Goal: Information Seeking & Learning: Find specific fact

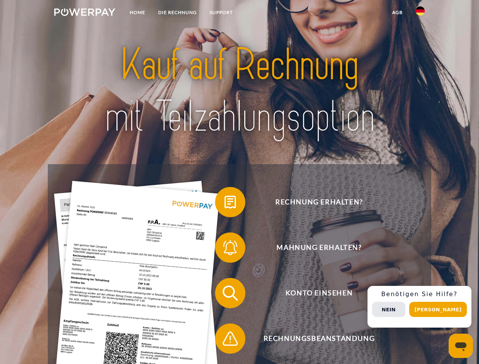
click at [85, 13] on img at bounding box center [84, 12] width 61 height 8
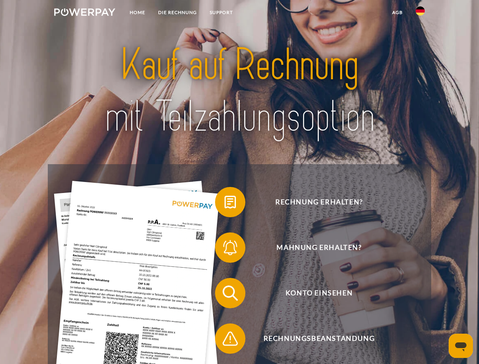
click at [421, 13] on img at bounding box center [420, 10] width 9 height 9
click at [397, 13] on link "agb" at bounding box center [398, 13] width 24 height 14
click at [225, 204] on span at bounding box center [219, 202] width 38 height 38
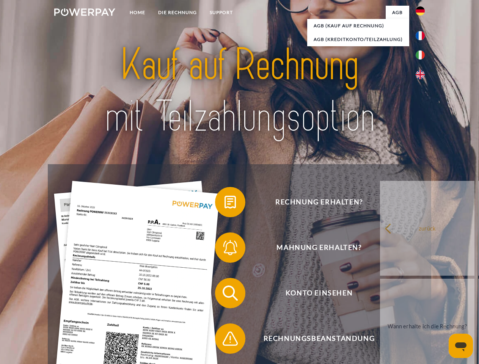
click at [225, 249] on div "Rechnung erhalten? Mahnung erhalten? Konto einsehen" at bounding box center [239, 316] width 383 height 304
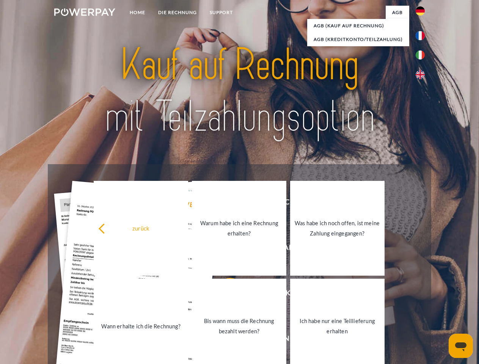
click at [225, 295] on link "Bis wann muss die Rechnung bezahlt werden?" at bounding box center [239, 326] width 95 height 95
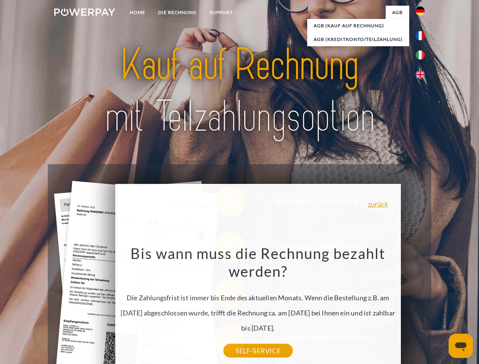
click at [422, 307] on div "Rechnung erhalten? Mahnung erhalten? Konto einsehen" at bounding box center [239, 316] width 383 height 304
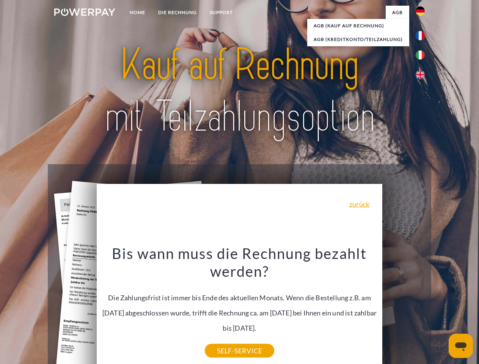
click at [404, 309] on span "Konto einsehen" at bounding box center [319, 293] width 186 height 30
click at [441, 310] on header "Home DIE RECHNUNG SUPPORT" at bounding box center [239, 262] width 479 height 524
